Goal: Task Accomplishment & Management: Use online tool/utility

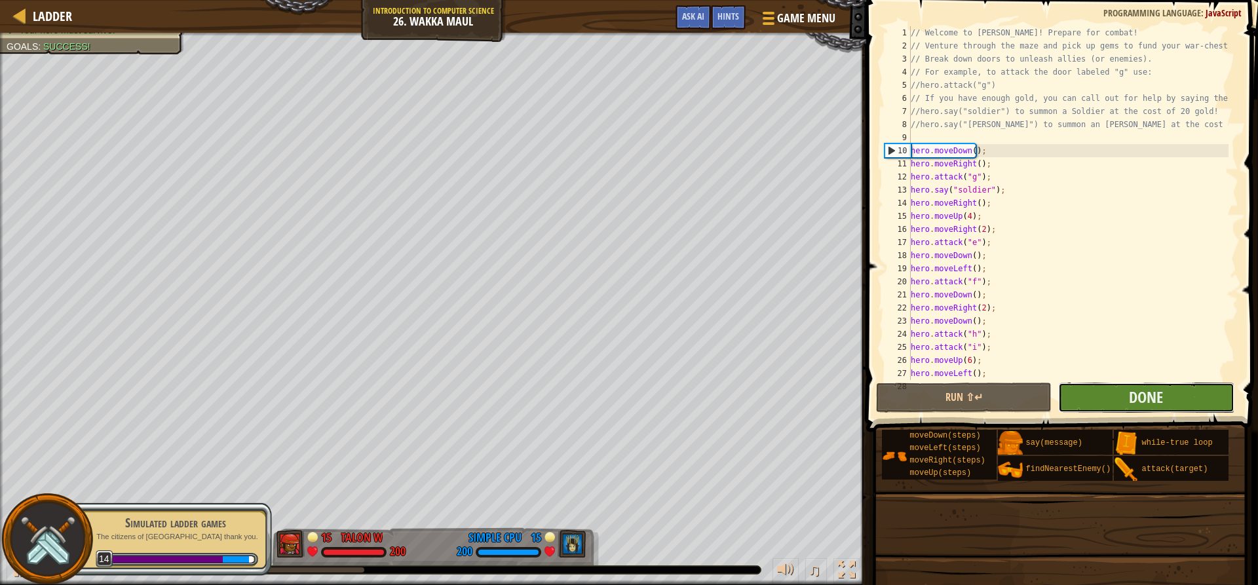
click at [1103, 398] on button "Done" at bounding box center [1146, 398] width 176 height 30
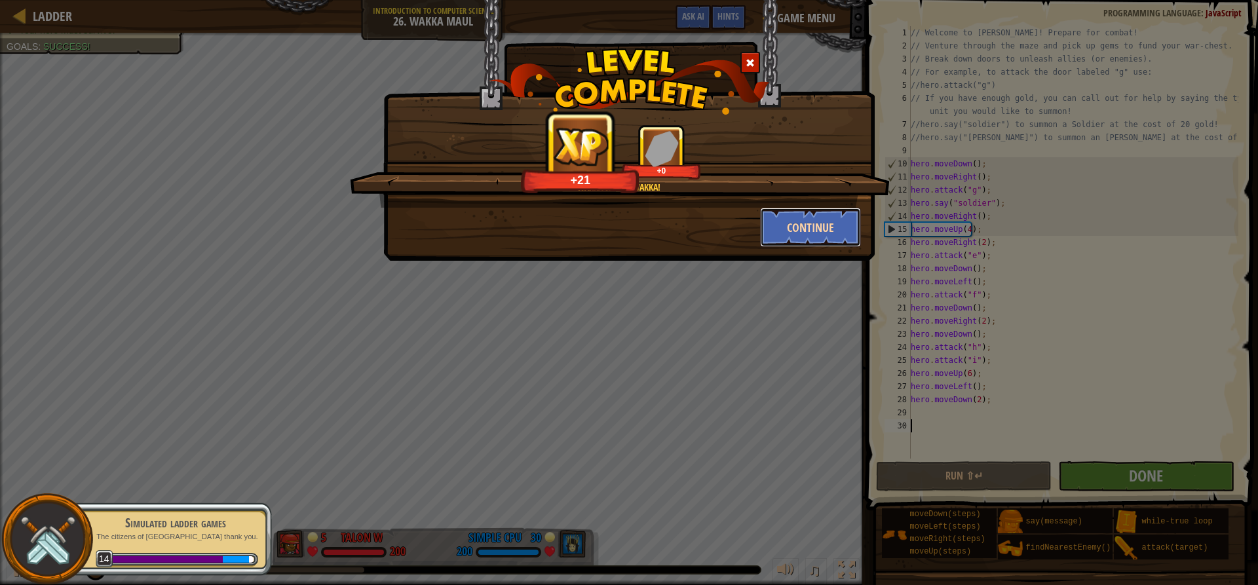
click at [794, 216] on button "Continue" at bounding box center [811, 227] width 102 height 39
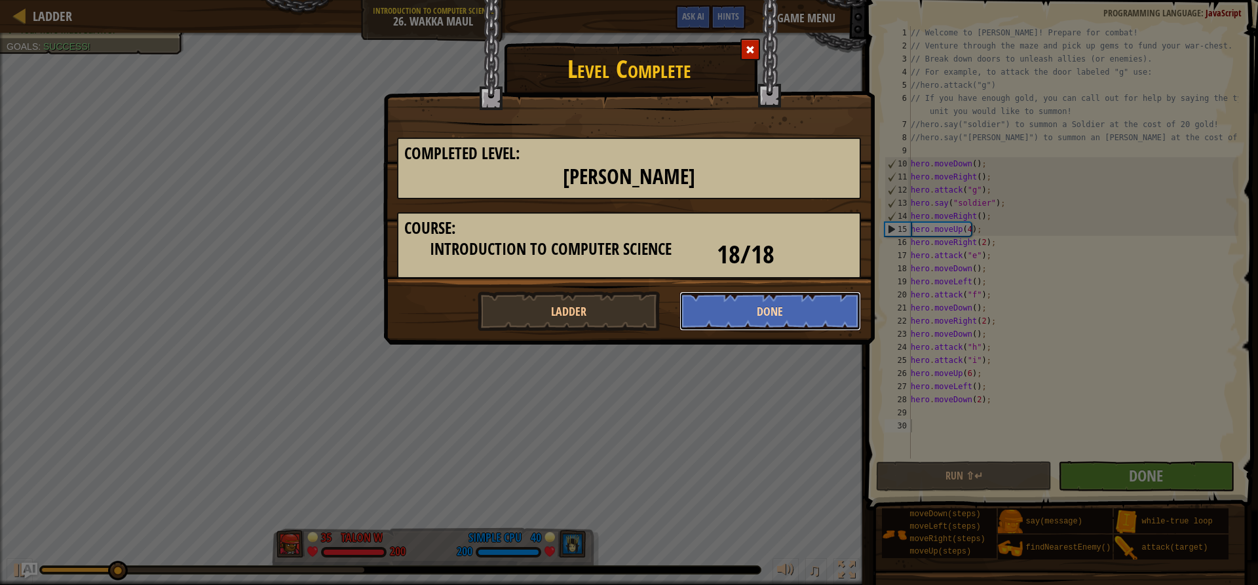
click at [783, 311] on button "Done" at bounding box center [770, 311] width 182 height 39
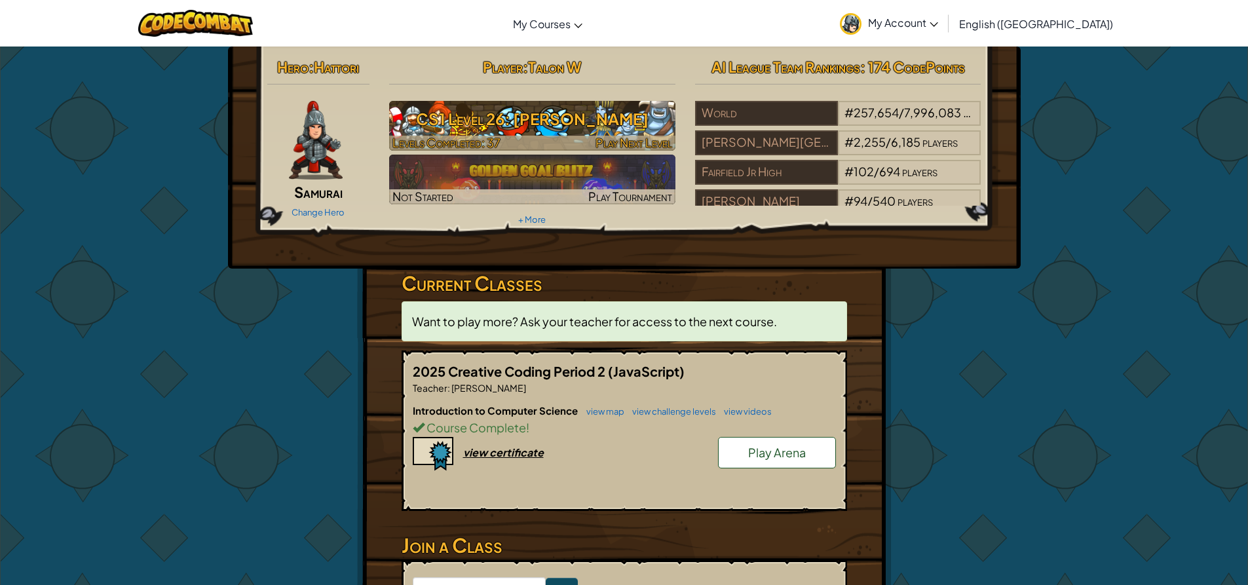
click at [491, 141] on span "Levels Completed: 37" at bounding box center [446, 142] width 108 height 15
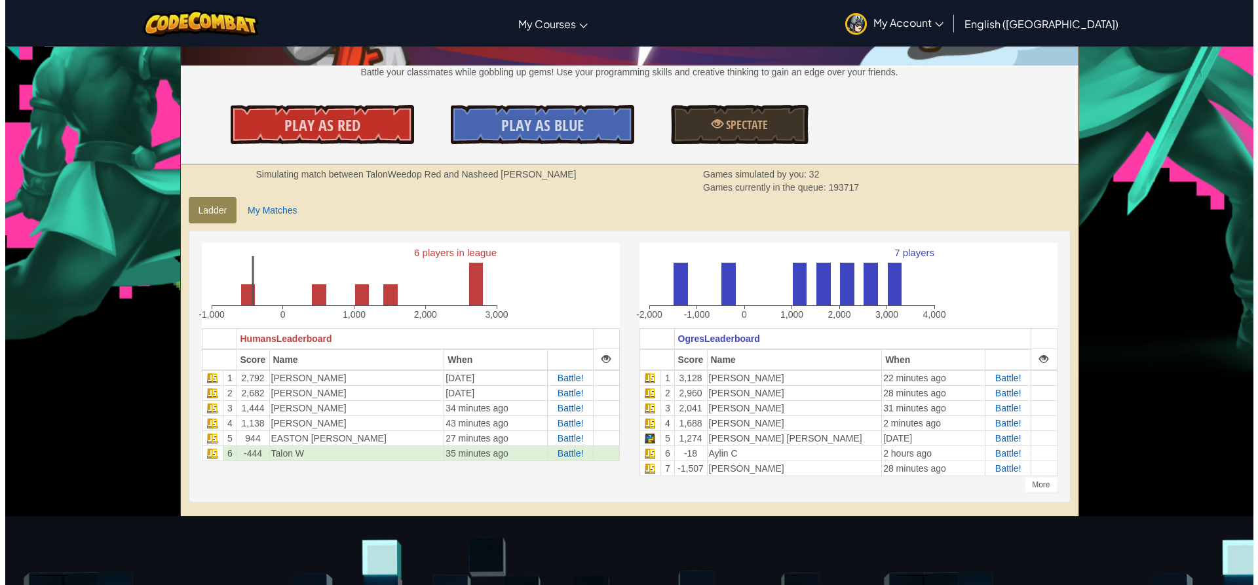
scroll to position [262, 0]
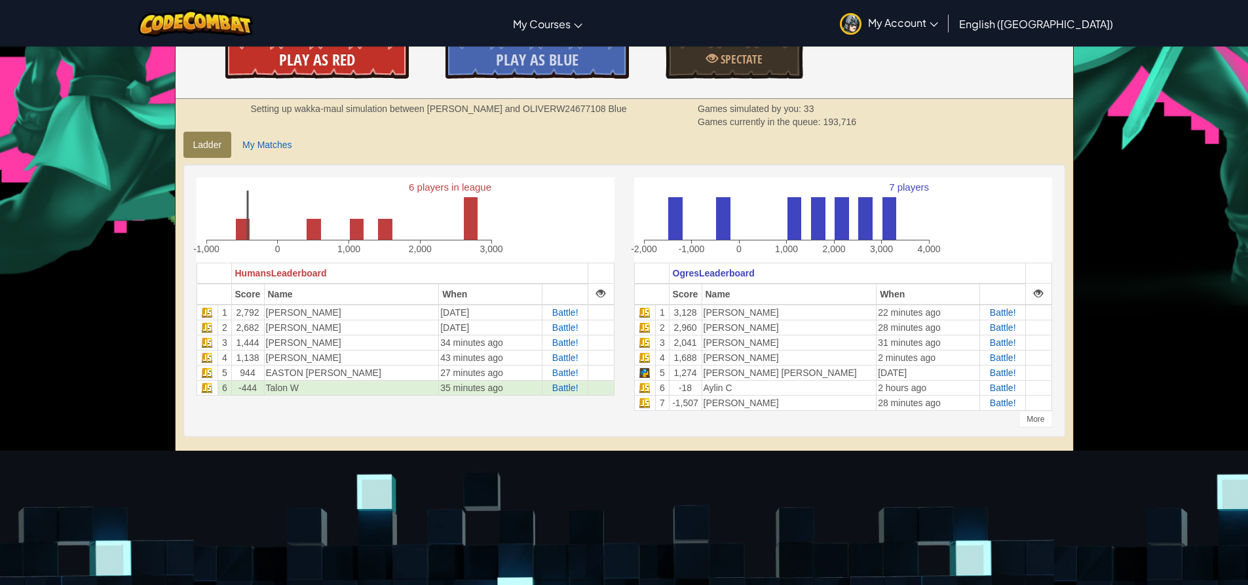
click at [350, 54] on span "Play As Red" at bounding box center [317, 59] width 76 height 21
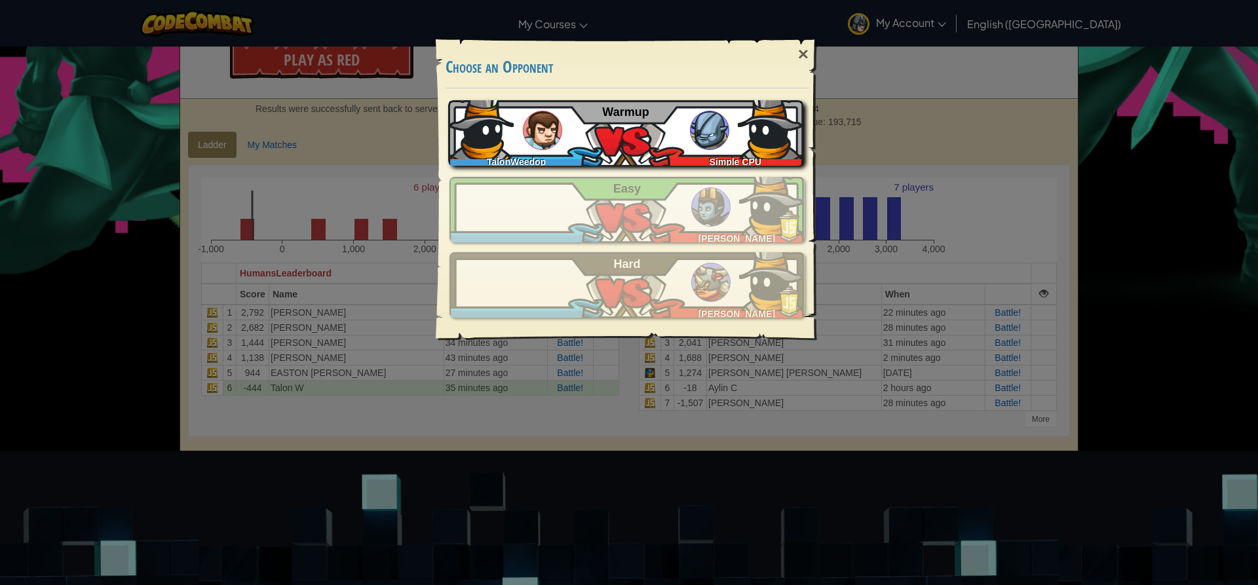
click at [673, 142] on div "TalonWeedop Simple CPU Warmup" at bounding box center [625, 133] width 355 height 66
